Goal: Information Seeking & Learning: Learn about a topic

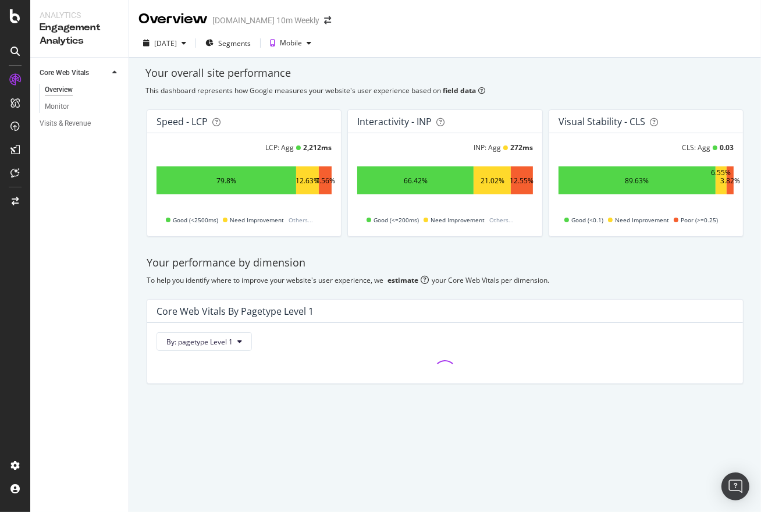
click at [170, 75] on div "Your overall site performance" at bounding box center [444, 73] width 599 height 15
click at [17, 16] on icon at bounding box center [15, 16] width 10 height 14
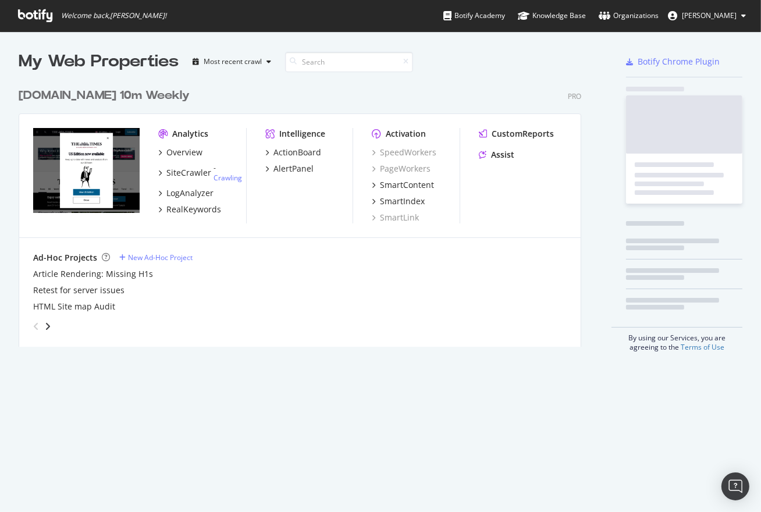
scroll to position [504, 744]
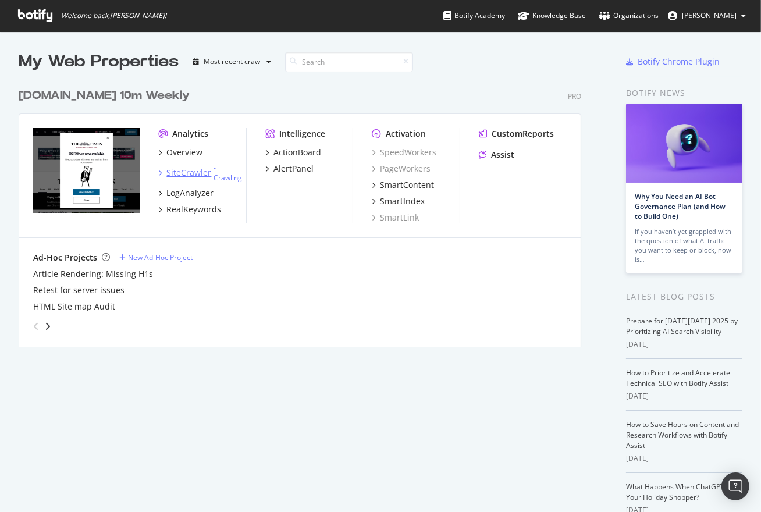
click at [190, 168] on div "SiteCrawler" at bounding box center [188, 173] width 45 height 12
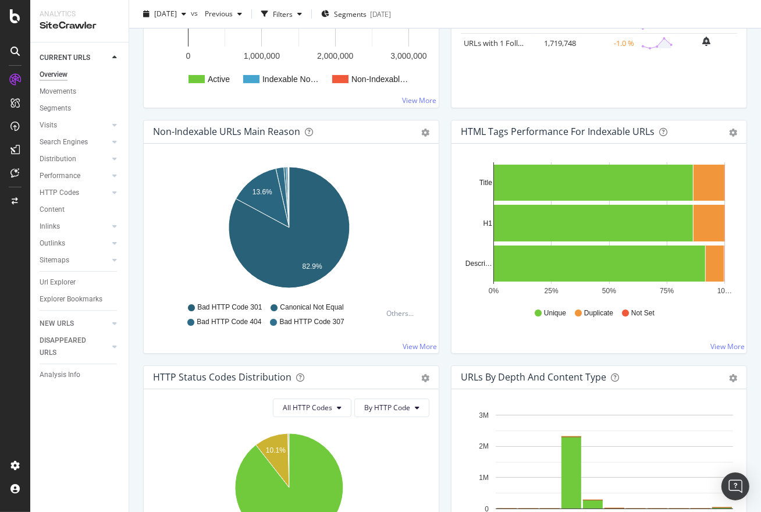
scroll to position [320, 0]
